Goal: Navigation & Orientation: Find specific page/section

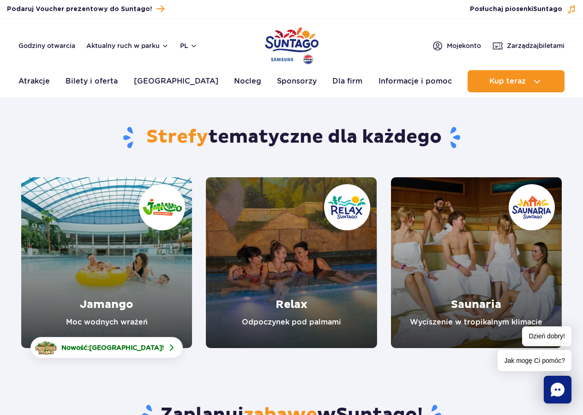
click at [463, 280] on link "Saunaria" at bounding box center [476, 262] width 171 height 171
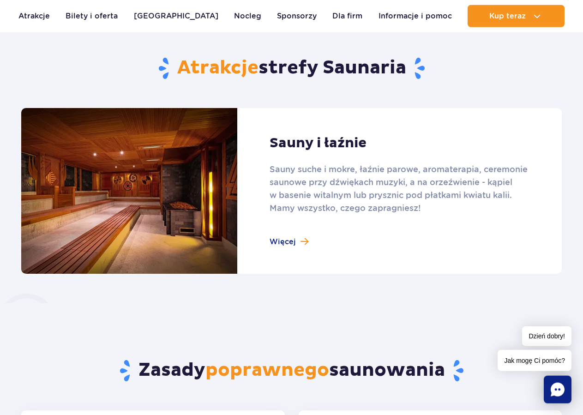
scroll to position [565, 0]
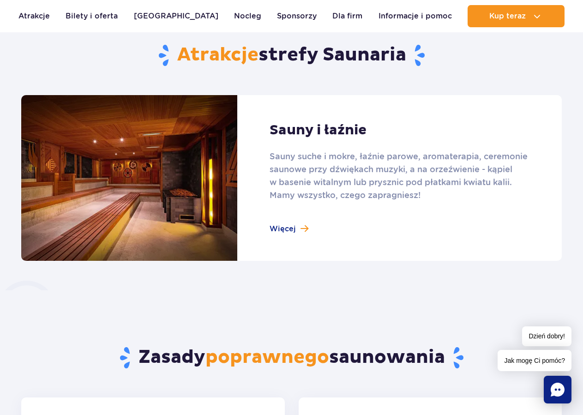
click at [282, 228] on link at bounding box center [291, 178] width 541 height 166
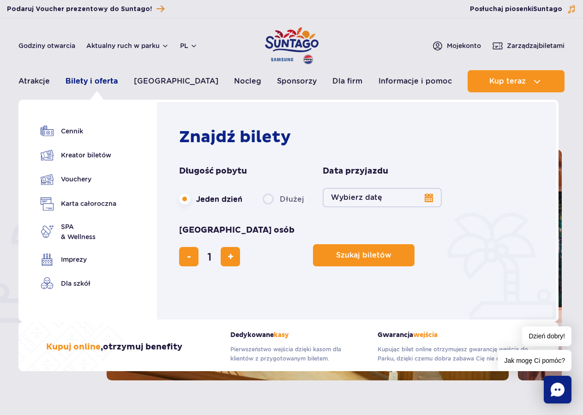
click at [84, 84] on link "Bilety i oferta" at bounding box center [92, 81] width 52 height 22
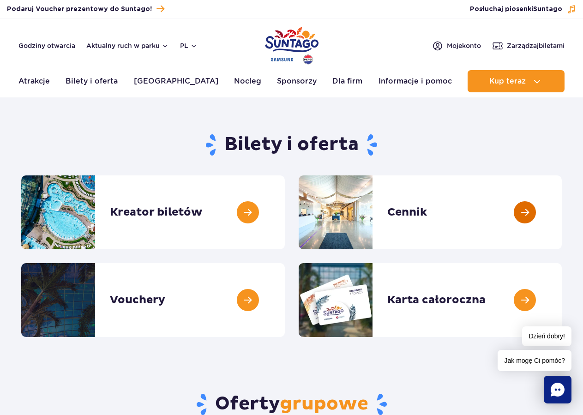
click at [562, 211] on link at bounding box center [562, 212] width 0 height 74
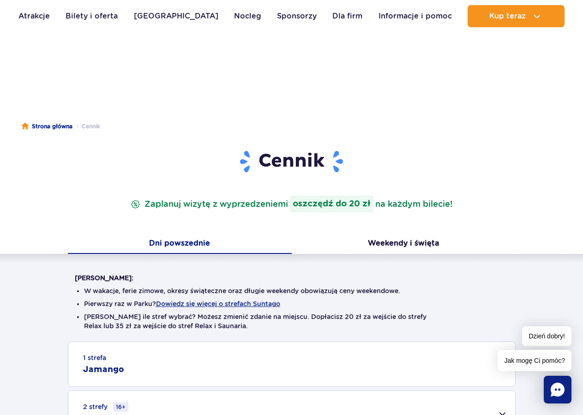
scroll to position [188, 0]
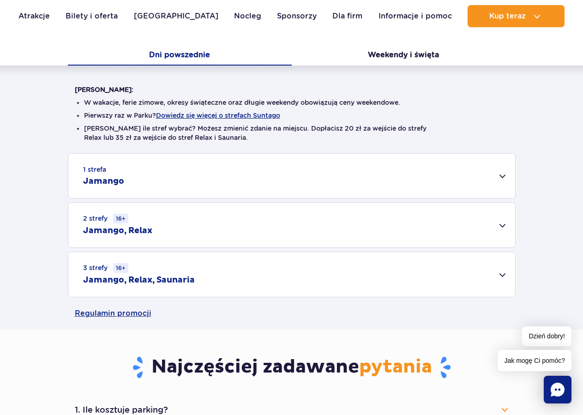
click at [501, 274] on div "3 strefy 16+ Jamango, Relax, Saunaria" at bounding box center [291, 274] width 447 height 45
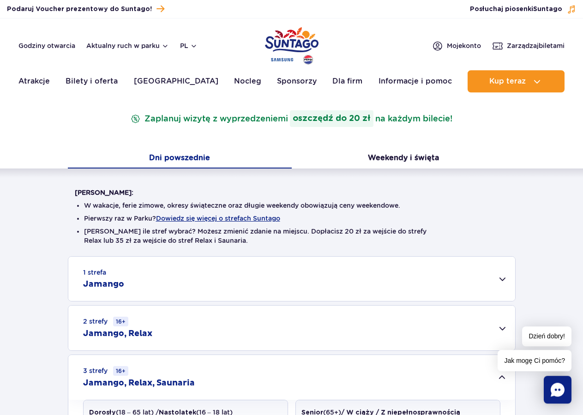
scroll to position [0, 0]
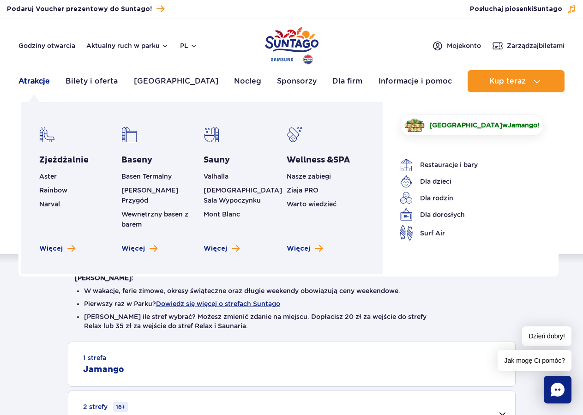
click at [36, 81] on link "Atrakcje" at bounding box center [33, 81] width 31 height 22
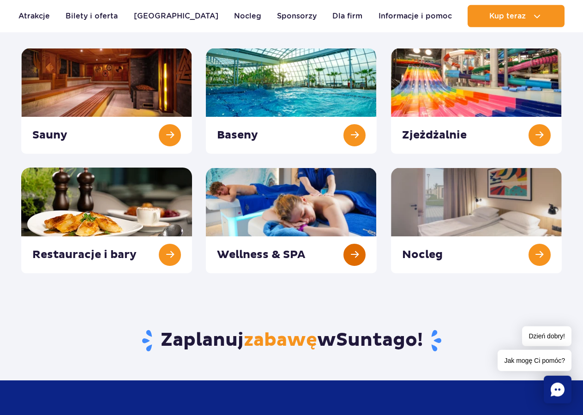
scroll to position [141, 0]
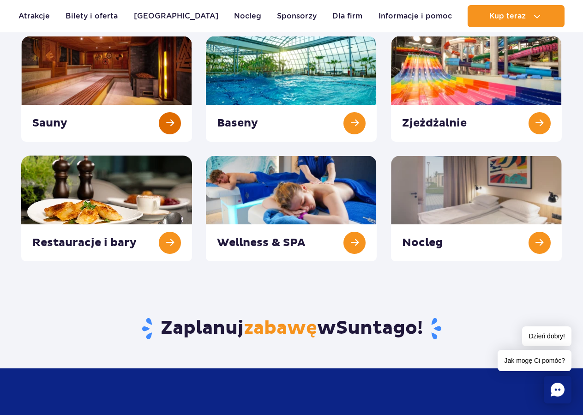
click at [114, 61] on link at bounding box center [106, 89] width 171 height 106
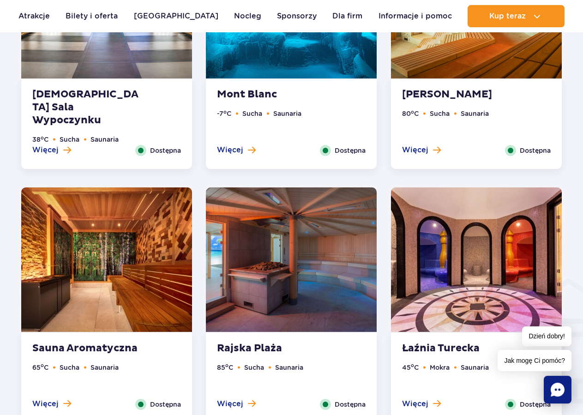
scroll to position [801, 0]
